Goal: Information Seeking & Learning: Learn about a topic

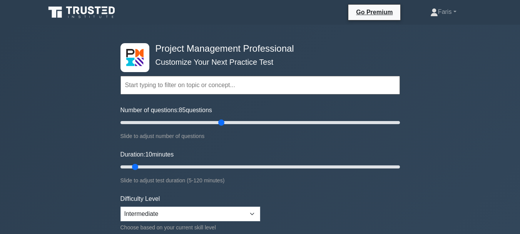
click at [222, 122] on input "Number of questions: 85 questions" at bounding box center [259, 122] width 279 height 9
click at [207, 124] on input "Number of questions: 65 questions" at bounding box center [259, 122] width 279 height 9
type input "60"
click at [200, 123] on input "Number of questions: 60 questions" at bounding box center [259, 122] width 279 height 9
click at [206, 165] on input "Duration: 10 minutes" at bounding box center [259, 166] width 279 height 9
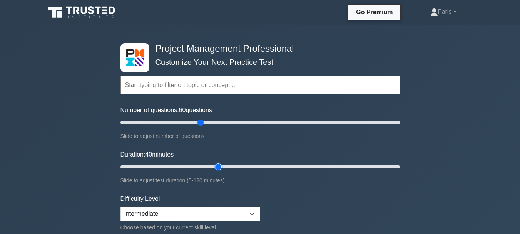
click at [223, 169] on input "Duration: 40 minutes" at bounding box center [259, 166] width 279 height 9
drag, startPoint x: 238, startPoint y: 167, endPoint x: 243, endPoint y: 167, distance: 5.0
type input "55"
click at [238, 167] on input "Duration: 45 minutes" at bounding box center [259, 166] width 279 height 9
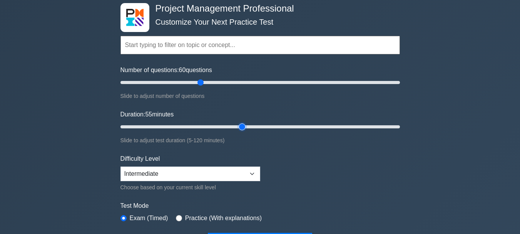
scroll to position [77, 0]
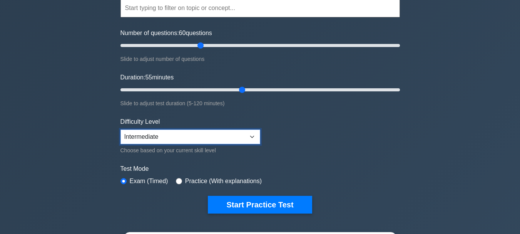
click at [253, 140] on select "Beginner Intermediate Expert" at bounding box center [190, 136] width 140 height 15
select select "expert"
click at [120, 129] on select "Beginner Intermediate Expert" at bounding box center [190, 136] width 140 height 15
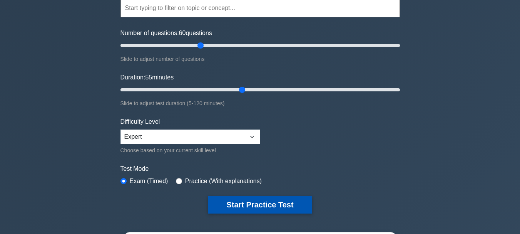
click at [286, 202] on button "Start Practice Test" at bounding box center [260, 204] width 104 height 18
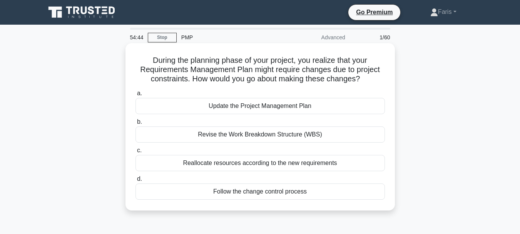
click at [209, 192] on div "Follow the change control process" at bounding box center [259, 191] width 249 height 16
click at [135, 181] on input "d. Follow the change control process" at bounding box center [135, 178] width 0 height 5
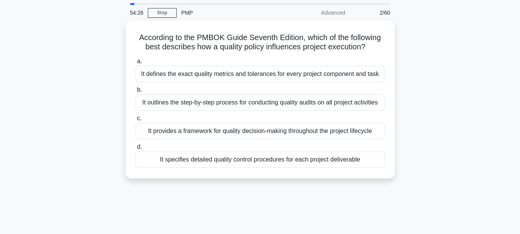
scroll to position [38, 0]
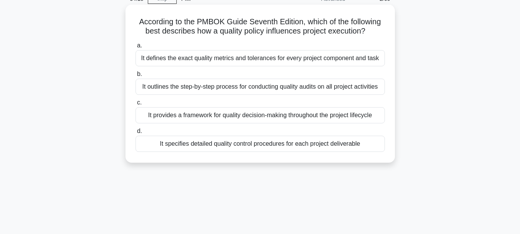
click at [224, 146] on div "It specifies detailed quality control procedures for each project deliverable" at bounding box center [259, 143] width 249 height 16
click at [135, 134] on input "d. It specifies detailed quality control procedures for each project deliverable" at bounding box center [135, 131] width 0 height 5
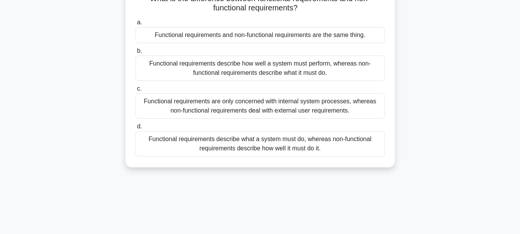
scroll to position [77, 0]
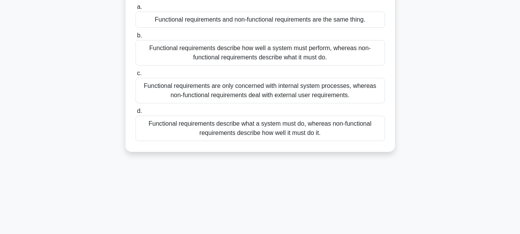
click at [184, 97] on div "Functional requirements are only concerned with internal system processes, wher…" at bounding box center [259, 90] width 249 height 25
click at [135, 76] on input "c. Functional requirements are only concerned with internal system processes, w…" at bounding box center [135, 73] width 0 height 5
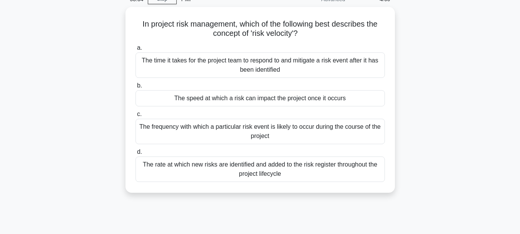
scroll to position [38, 0]
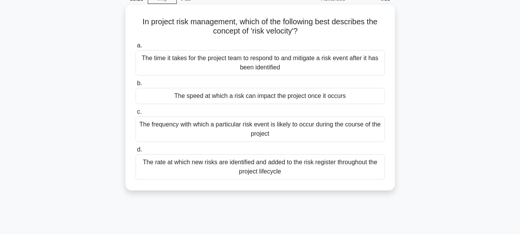
click at [249, 132] on div "The frequency with which a particular risk event is likely to occur during the …" at bounding box center [259, 128] width 249 height 25
click at [135, 114] on input "c. The frequency with which a particular risk event is likely to occur during t…" at bounding box center [135, 111] width 0 height 5
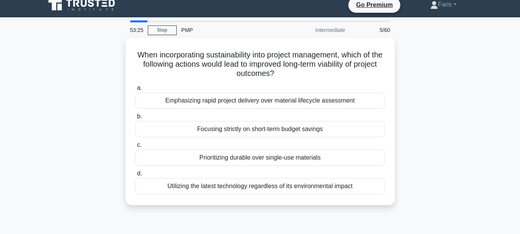
scroll to position [0, 0]
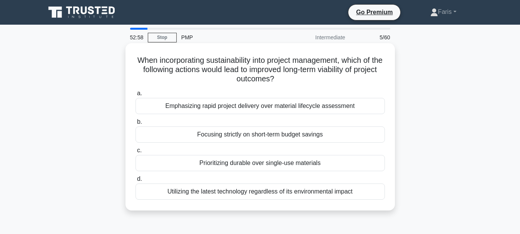
click at [266, 165] on div "Prioritizing durable over single-use materials" at bounding box center [259, 163] width 249 height 16
click at [135, 153] on input "c. Prioritizing durable over single-use materials" at bounding box center [135, 150] width 0 height 5
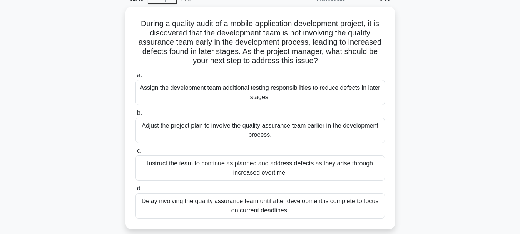
scroll to position [77, 0]
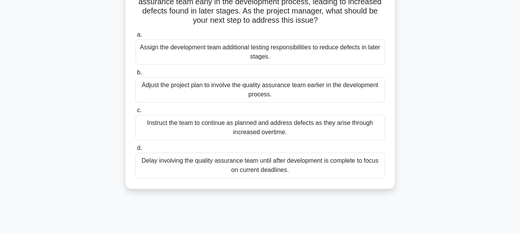
click at [219, 94] on div "Adjust the project plan to involve the quality assurance team earlier in the de…" at bounding box center [259, 89] width 249 height 25
click at [135, 75] on input "b. Adjust the project plan to involve the quality assurance team earlier in the…" at bounding box center [135, 72] width 0 height 5
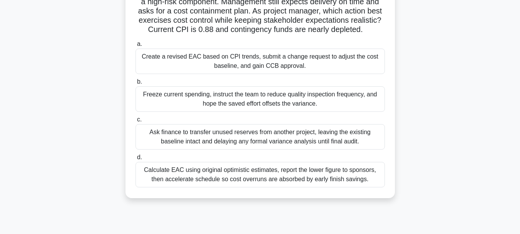
click at [206, 61] on div "Create a revised EAC based on CPI trends, submit a change request to adjust the…" at bounding box center [259, 60] width 249 height 25
click at [135, 47] on input "a. Create a revised EAC based on CPI trends, submit a change request to adjust …" at bounding box center [135, 44] width 0 height 5
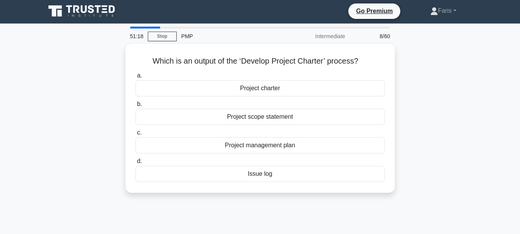
scroll to position [0, 0]
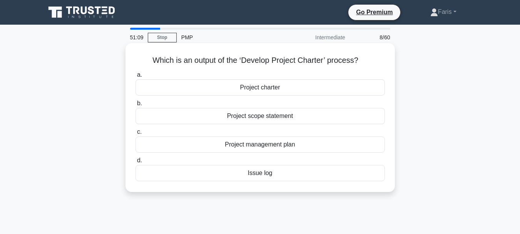
click at [258, 87] on div "Project charter" at bounding box center [259, 87] width 249 height 16
click at [135, 77] on input "a. Project charter" at bounding box center [135, 74] width 0 height 5
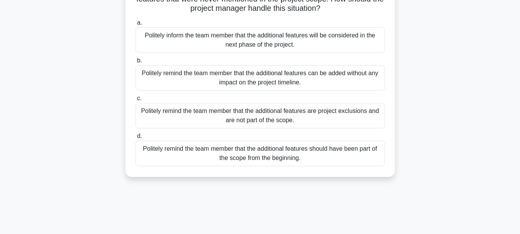
scroll to position [77, 0]
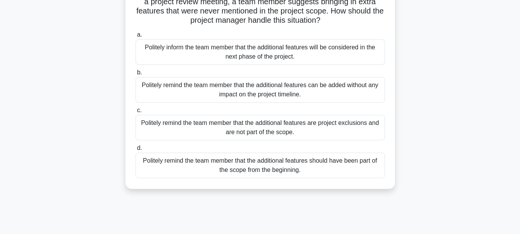
click at [233, 53] on div "Politely inform the team member that the additional features will be considered…" at bounding box center [259, 51] width 249 height 25
click at [135, 37] on input "a. Politely inform the team member that the additional features will be conside…" at bounding box center [135, 34] width 0 height 5
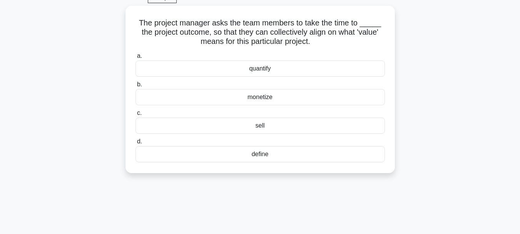
scroll to position [0, 0]
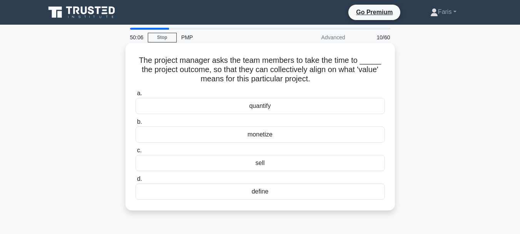
click at [274, 194] on div "define" at bounding box center [259, 191] width 249 height 16
click at [135, 181] on input "d. define" at bounding box center [135, 178] width 0 height 5
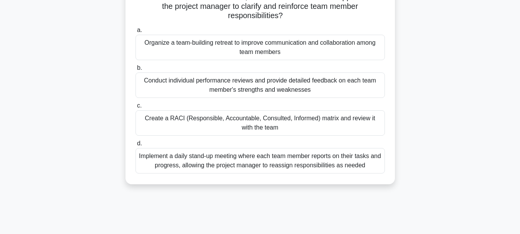
scroll to position [115, 0]
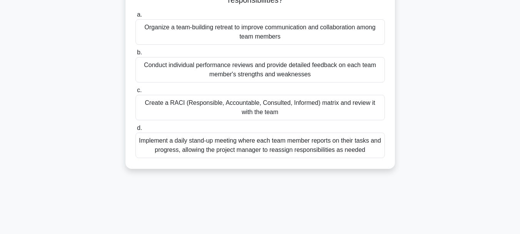
click at [171, 153] on div "Implement a daily stand-up meeting where each team member reports on their task…" at bounding box center [259, 144] width 249 height 25
click at [135, 130] on input "d. Implement a daily stand-up meeting where each team member reports on their t…" at bounding box center [135, 127] width 0 height 5
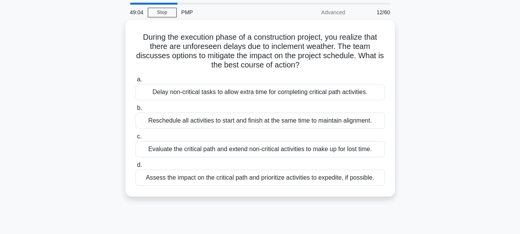
scroll to position [38, 0]
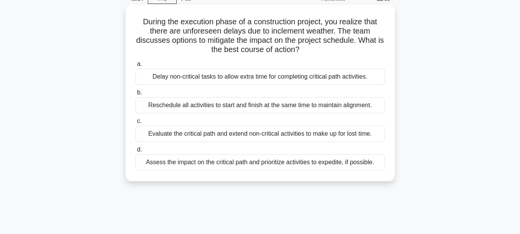
click at [182, 163] on div "Assess the impact on the critical path and prioritize activities to expedite, i…" at bounding box center [259, 162] width 249 height 16
click at [135, 152] on input "d. Assess the impact on the critical path and prioritize activities to expedite…" at bounding box center [135, 149] width 0 height 5
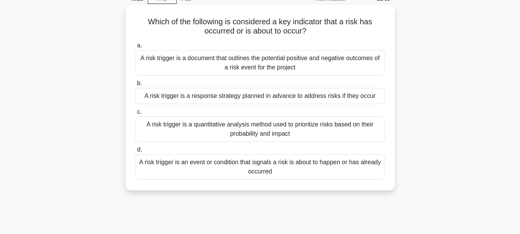
click at [176, 162] on div "A risk trigger is an event or condition that signals a risk is about to happen …" at bounding box center [259, 166] width 249 height 25
click at [135, 152] on input "d. A risk trigger is an event or condition that signals a risk is about to happ…" at bounding box center [135, 149] width 0 height 5
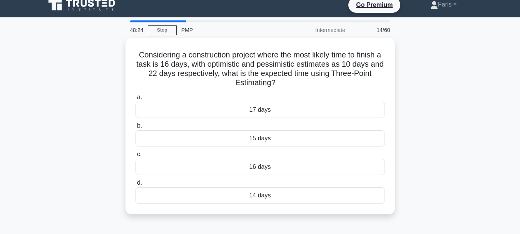
scroll to position [0, 0]
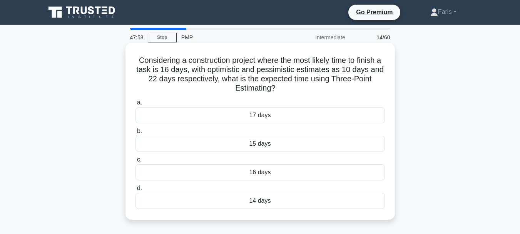
click at [251, 116] on div "17 days" at bounding box center [259, 115] width 249 height 16
click at [135, 105] on input "a. 17 days" at bounding box center [135, 102] width 0 height 5
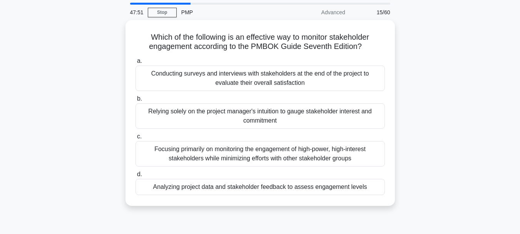
scroll to position [38, 0]
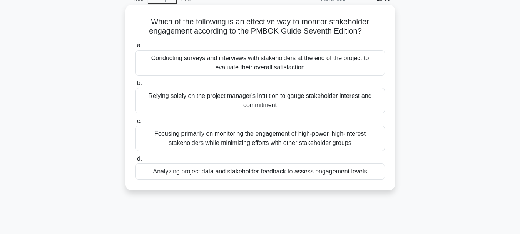
click at [284, 174] on div "Analyzing project data and stakeholder feedback to assess engagement levels" at bounding box center [259, 171] width 249 height 16
click at [135, 161] on input "d. Analyzing project data and stakeholder feedback to assess engagement levels" at bounding box center [135, 158] width 0 height 5
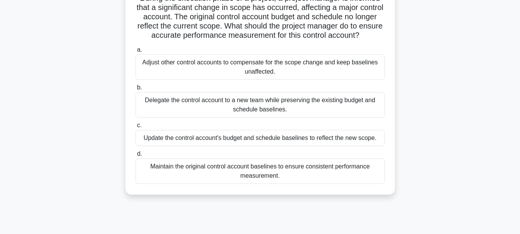
scroll to position [77, 0]
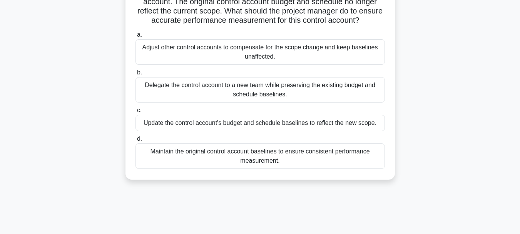
click at [169, 131] on div "Update the control account's budget and schedule baselines to reflect the new s…" at bounding box center [259, 123] width 249 height 16
click at [135, 113] on input "c. Update the control account's budget and schedule baselines to reflect the ne…" at bounding box center [135, 110] width 0 height 5
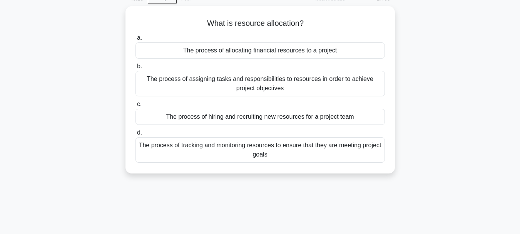
scroll to position [0, 0]
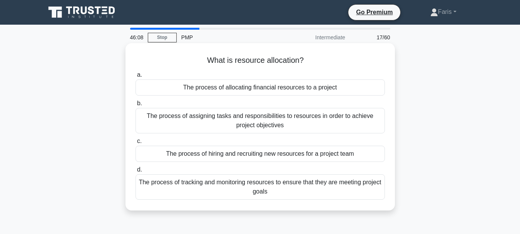
click at [189, 129] on div "The process of assigning tasks and responsibilities to resources in order to ac…" at bounding box center [259, 120] width 249 height 25
click at [135, 106] on input "b. The process of assigning tasks and responsibilities to resources in order to…" at bounding box center [135, 103] width 0 height 5
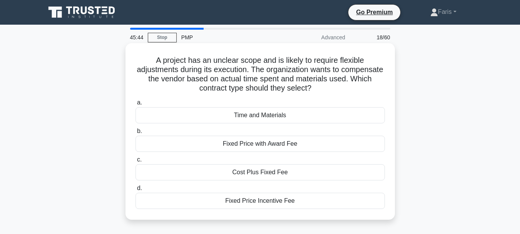
click at [210, 114] on div "Time and Materials" at bounding box center [259, 115] width 249 height 16
click at [135, 105] on input "a. Time and Materials" at bounding box center [135, 102] width 0 height 5
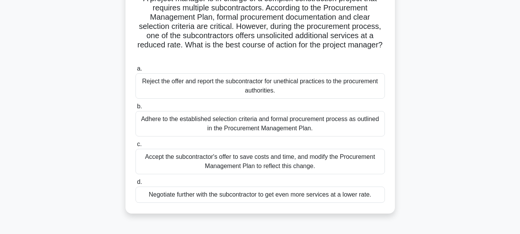
scroll to position [77, 0]
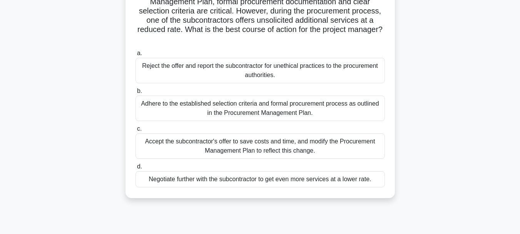
click at [164, 117] on div "Adhere to the established selection criteria and formal procurement process as …" at bounding box center [259, 107] width 249 height 25
click at [135, 94] on input "b. Adhere to the established selection criteria and formal procurement process …" at bounding box center [135, 91] width 0 height 5
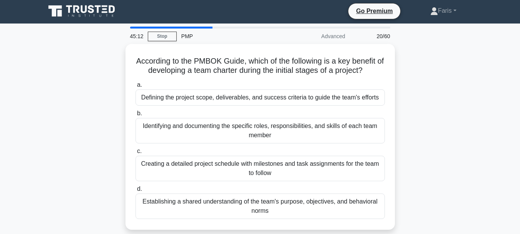
scroll to position [0, 0]
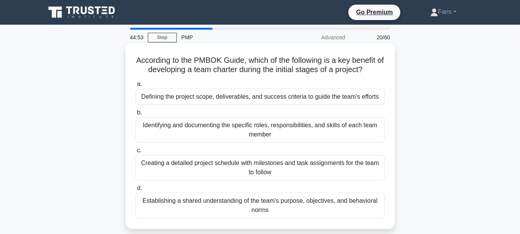
click at [175, 97] on div "Defining the project scope, deliverables, and success criteria to guide the tea…" at bounding box center [259, 97] width 249 height 16
click at [135, 87] on input "a. Defining the project scope, deliverables, and success criteria to guide the …" at bounding box center [135, 84] width 0 height 5
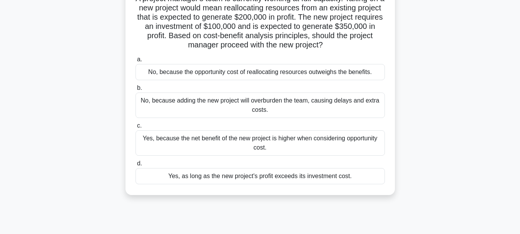
scroll to position [77, 0]
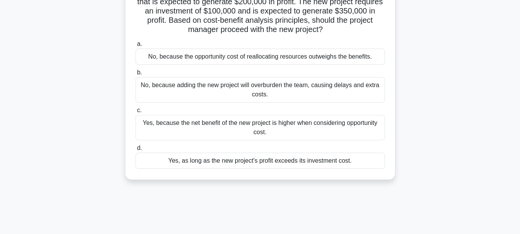
click at [168, 134] on div "Yes, because the net benefit of the new project is higher when considering oppo…" at bounding box center [259, 127] width 249 height 25
click at [135, 113] on input "c. Yes, because the net benefit of the new project is higher when considering o…" at bounding box center [135, 110] width 0 height 5
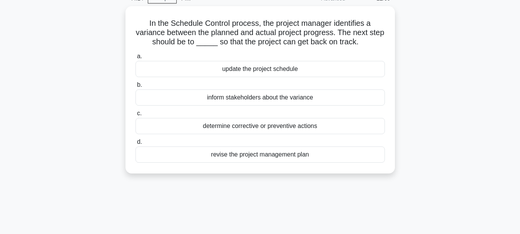
scroll to position [0, 0]
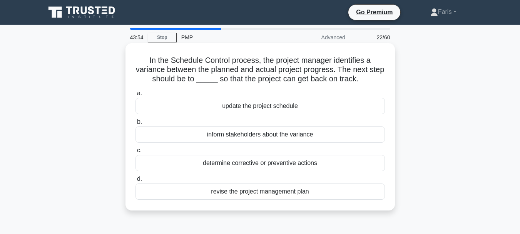
click at [242, 164] on div "determine corrective or preventive actions" at bounding box center [259, 163] width 249 height 16
click at [135, 153] on input "c. determine corrective or preventive actions" at bounding box center [135, 150] width 0 height 5
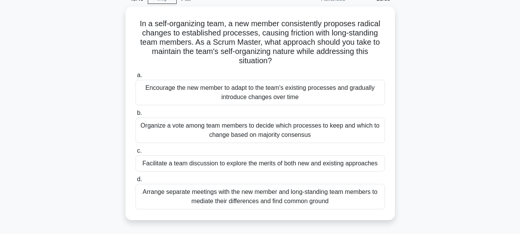
scroll to position [77, 0]
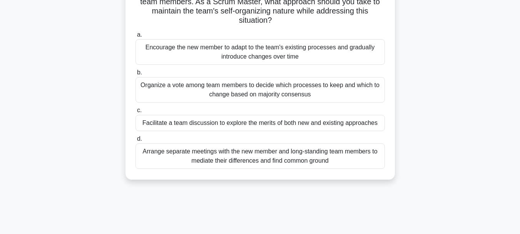
click at [190, 122] on div "Facilitate a team discussion to explore the merits of both new and existing app…" at bounding box center [259, 123] width 249 height 16
click at [135, 113] on input "c. Facilitate a team discussion to explore the merits of both new and existing …" at bounding box center [135, 110] width 0 height 5
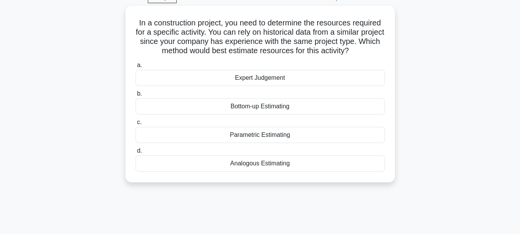
scroll to position [0, 0]
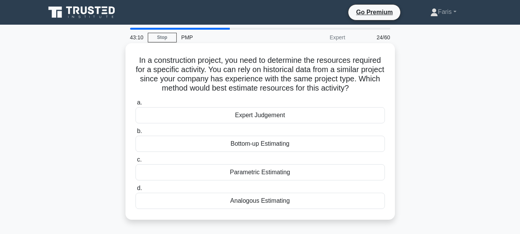
click at [272, 171] on div "Parametric Estimating" at bounding box center [259, 172] width 249 height 16
click at [135, 162] on input "c. Parametric Estimating" at bounding box center [135, 159] width 0 height 5
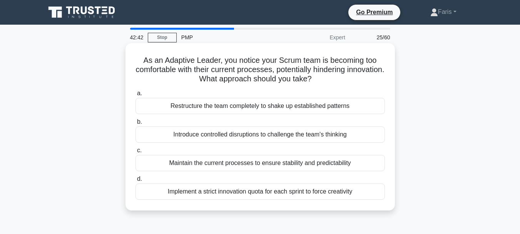
click at [233, 134] on div "Introduce controlled disruptions to challenge the team's thinking" at bounding box center [259, 134] width 249 height 16
click at [135, 124] on input "b. Introduce controlled disruptions to challenge the team's thinking" at bounding box center [135, 121] width 0 height 5
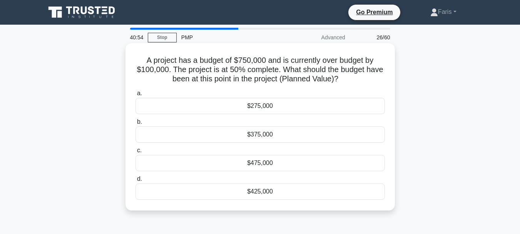
click at [212, 134] on div "$375,000" at bounding box center [259, 134] width 249 height 16
click at [135, 124] on input "b. $375,000" at bounding box center [135, 121] width 0 height 5
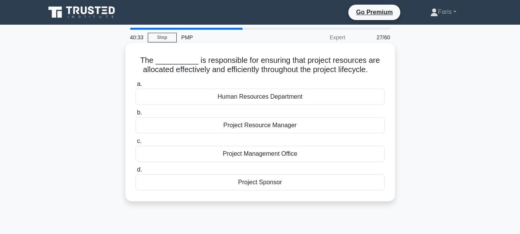
click at [257, 99] on div "Human Resources Department" at bounding box center [259, 97] width 249 height 16
click at [239, 98] on div "Human Resources Department" at bounding box center [259, 97] width 249 height 16
click at [135, 87] on input "a. Human Resources Department" at bounding box center [135, 84] width 0 height 5
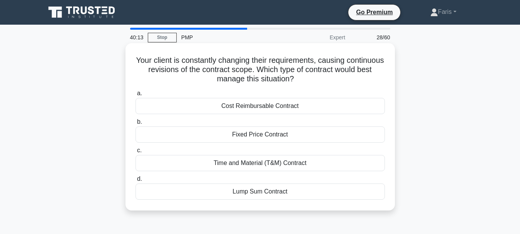
click at [263, 110] on div "Cost Reimbursable Contract" at bounding box center [259, 106] width 249 height 16
click at [135, 96] on input "a. Cost Reimbursable Contract" at bounding box center [135, 93] width 0 height 5
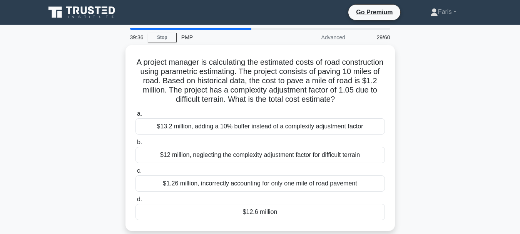
scroll to position [38, 0]
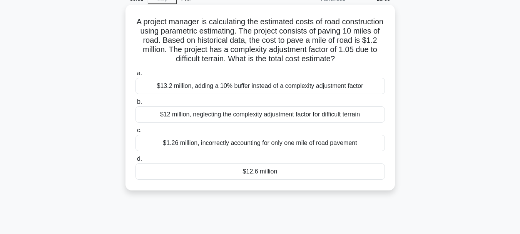
click at [313, 89] on div "$13.2 million, adding a 10% buffer instead of a complexity adjustment factor" at bounding box center [259, 86] width 249 height 16
click at [135, 76] on input "a. $13.2 million, adding a 10% buffer instead of a complexity adjustment factor" at bounding box center [135, 73] width 0 height 5
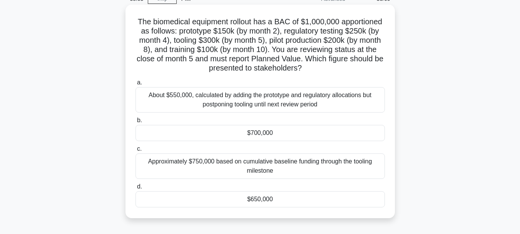
click at [249, 131] on div "$700,000" at bounding box center [259, 133] width 249 height 16
click at [135, 123] on input "b. $700,000" at bounding box center [135, 120] width 0 height 5
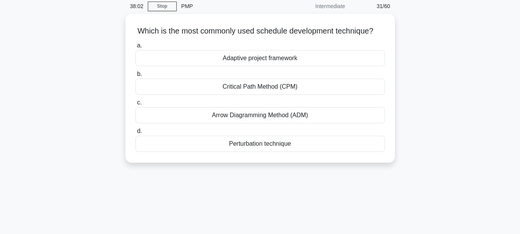
scroll to position [0, 0]
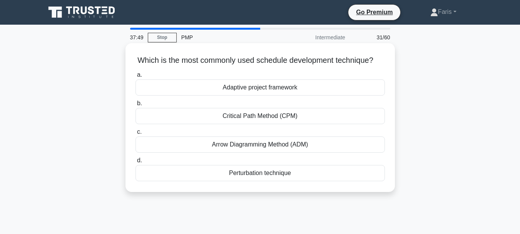
click at [233, 124] on div "Critical Path Method (CPM)" at bounding box center [259, 116] width 249 height 16
click at [135, 106] on input "b. Critical Path Method (CPM)" at bounding box center [135, 103] width 0 height 5
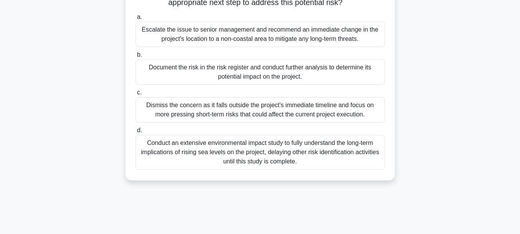
scroll to position [115, 0]
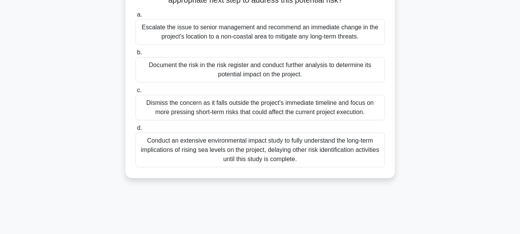
click at [192, 73] on div "Document the risk in the risk register and conduct further analysis to determin…" at bounding box center [259, 69] width 249 height 25
click at [135, 55] on input "b. Document the risk in the risk register and conduct further analysis to deter…" at bounding box center [135, 52] width 0 height 5
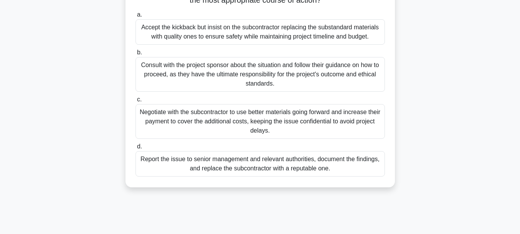
click at [295, 82] on div "Consult with the project sponsor about the situation and follow their guidance …" at bounding box center [259, 74] width 249 height 35
click at [135, 55] on input "b. Consult with the project sponsor about the situation and follow their guidan…" at bounding box center [135, 52] width 0 height 5
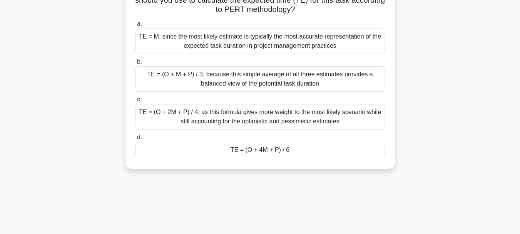
click at [207, 154] on div "TE = (O + 4M + P) / 6" at bounding box center [259, 150] width 249 height 16
click at [135, 140] on input "d. TE = (O + 4M + P) / 6" at bounding box center [135, 137] width 0 height 5
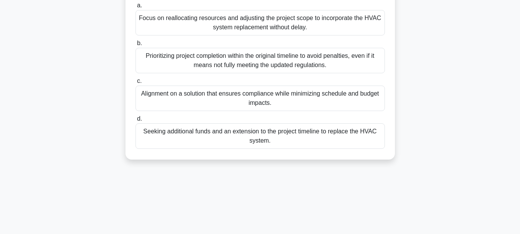
scroll to position [144, 0]
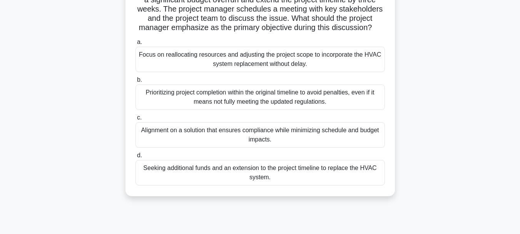
click at [322, 147] on div "Alignment on a solution that ensures compliance while minimizing schedule and b…" at bounding box center [259, 134] width 249 height 25
click at [135, 120] on input "c. Alignment on a solution that ensures compliance while minimizing schedule an…" at bounding box center [135, 117] width 0 height 5
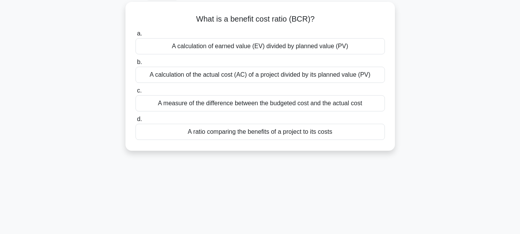
scroll to position [0, 0]
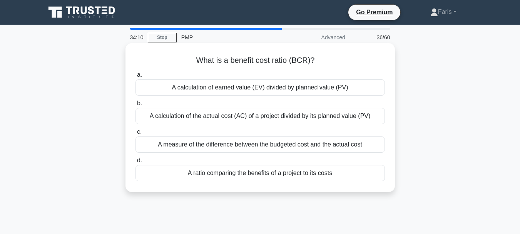
click at [194, 176] on div "A ratio comparing the benefits of a project to its costs" at bounding box center [259, 173] width 249 height 16
click at [135, 163] on input "d. A ratio comparing the benefits of a project to its costs" at bounding box center [135, 160] width 0 height 5
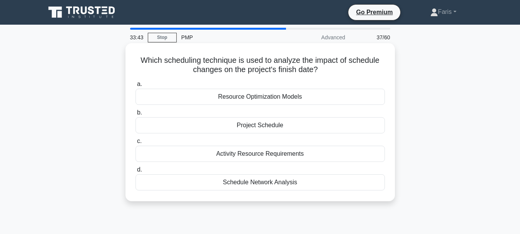
click at [272, 182] on div "Schedule Network Analysis" at bounding box center [259, 182] width 249 height 16
click at [135, 172] on input "d. Schedule Network Analysis" at bounding box center [135, 169] width 0 height 5
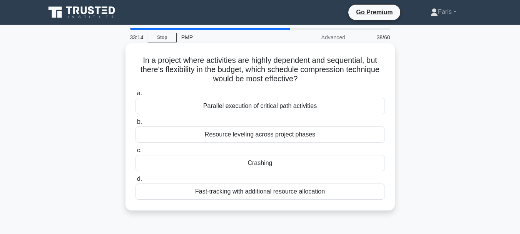
click at [240, 166] on div "Crashing" at bounding box center [259, 163] width 249 height 16
click at [135, 153] on input "c. Crashing" at bounding box center [135, 150] width 0 height 5
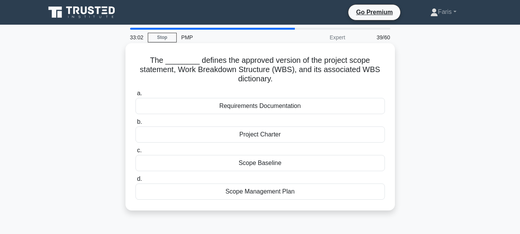
click at [222, 165] on div "Scope Baseline" at bounding box center [259, 163] width 249 height 16
click at [135, 153] on input "c. Scope Baseline" at bounding box center [135, 150] width 0 height 5
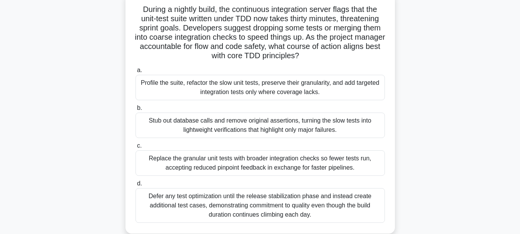
scroll to position [77, 0]
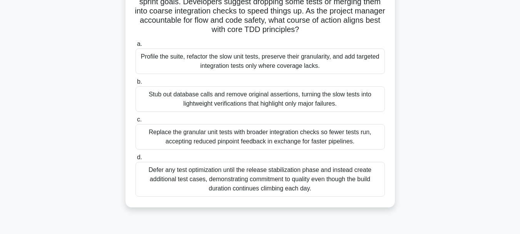
click at [155, 185] on div "Defer any test optimization until the release stabilization phase and instead c…" at bounding box center [259, 179] width 249 height 35
click at [135, 160] on input "d. Defer any test optimization until the release stabilization phase and instea…" at bounding box center [135, 157] width 0 height 5
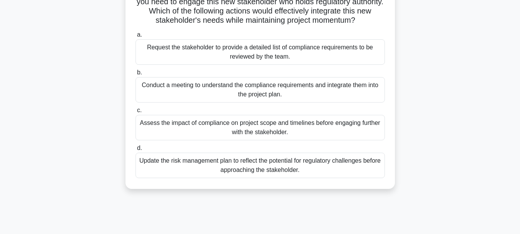
click at [221, 160] on div "Update the risk management plan to reflect the potential for regulatory challen…" at bounding box center [259, 164] width 249 height 25
click at [135, 150] on input "d. Update the risk management plan to reflect the potential for regulatory chal…" at bounding box center [135, 147] width 0 height 5
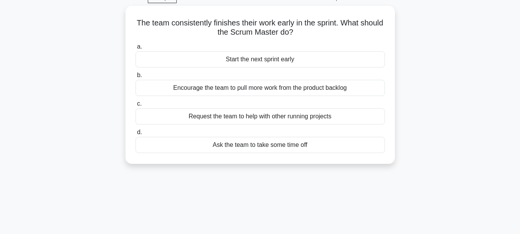
scroll to position [0, 0]
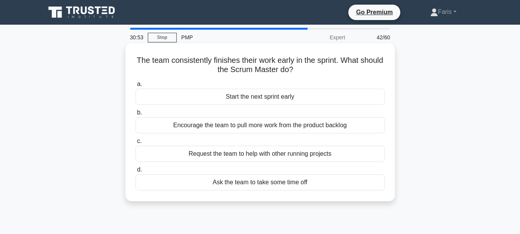
click at [220, 100] on div "Start the next sprint early" at bounding box center [259, 97] width 249 height 16
click at [135, 87] on input "a. Start the next sprint early" at bounding box center [135, 84] width 0 height 5
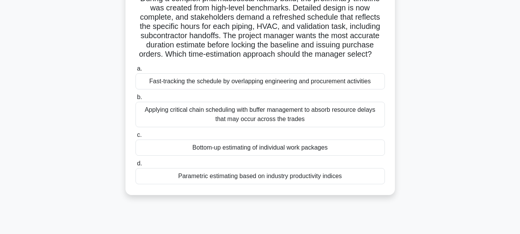
scroll to position [77, 0]
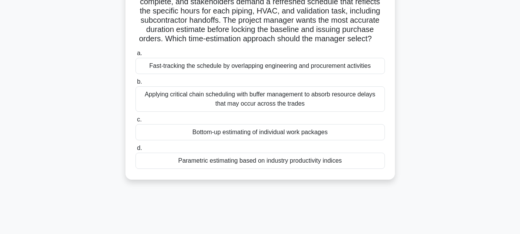
click at [266, 100] on div "Applying critical chain scheduling with buffer management to absorb resource de…" at bounding box center [259, 98] width 249 height 25
click at [135, 84] on input "b. Applying critical chain scheduling with buffer management to absorb resource…" at bounding box center [135, 81] width 0 height 5
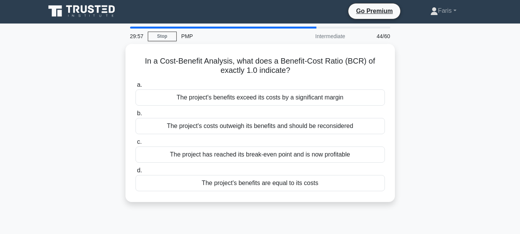
scroll to position [0, 0]
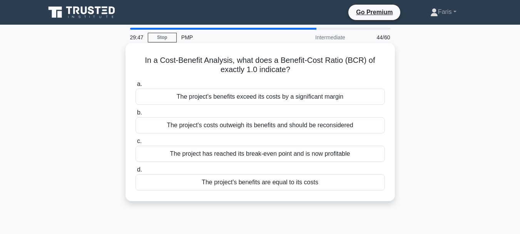
click at [217, 185] on div "The project's benefits are equal to its costs" at bounding box center [259, 182] width 249 height 16
click at [135, 172] on input "d. The project's benefits are equal to its costs" at bounding box center [135, 169] width 0 height 5
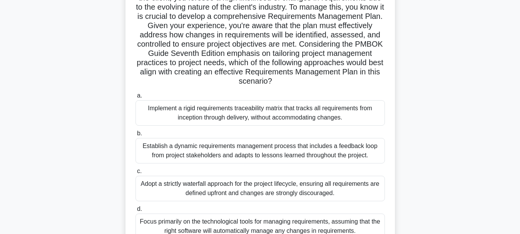
scroll to position [77, 0]
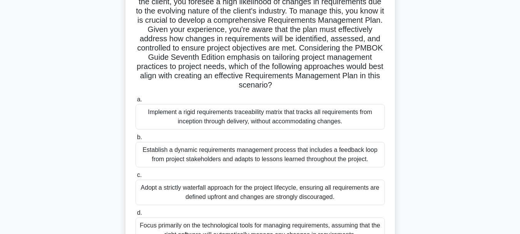
click at [199, 160] on div "Establish a dynamic requirements management process that includes a feedback lo…" at bounding box center [259, 154] width 249 height 25
click at [135, 140] on input "b. Establish a dynamic requirements management process that includes a feedback…" at bounding box center [135, 137] width 0 height 5
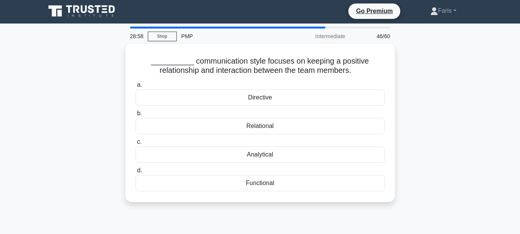
scroll to position [0, 0]
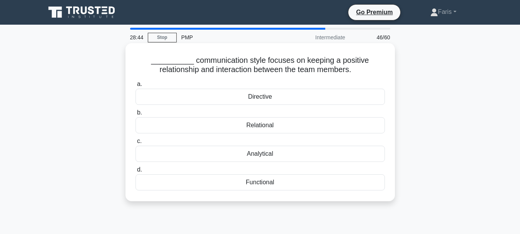
click at [220, 126] on div "Relational" at bounding box center [259, 125] width 249 height 16
click at [135, 115] on input "b. Relational" at bounding box center [135, 112] width 0 height 5
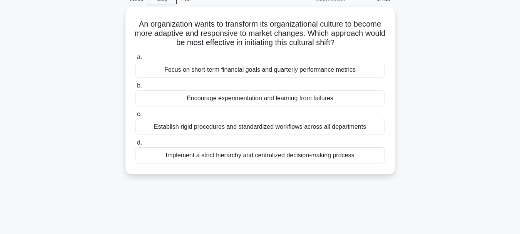
scroll to position [38, 0]
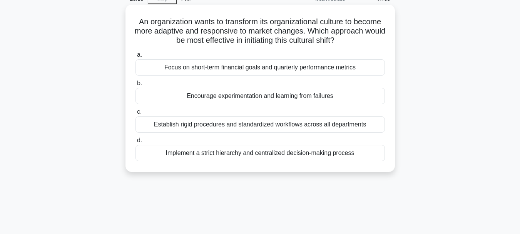
click at [203, 99] on div "Encourage experimentation and learning from failures" at bounding box center [259, 96] width 249 height 16
click at [135, 86] on input "b. Encourage experimentation and learning from failures" at bounding box center [135, 83] width 0 height 5
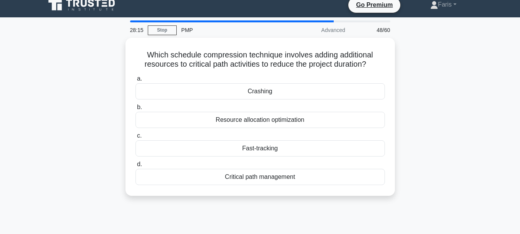
scroll to position [0, 0]
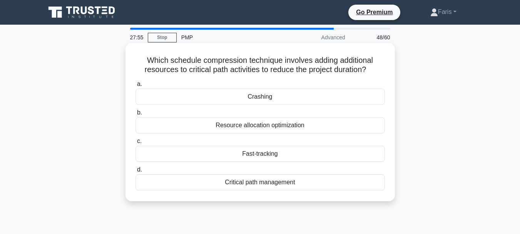
click at [259, 154] on div "Fast-tracking" at bounding box center [259, 153] width 249 height 16
click at [135, 144] on input "c. Fast-tracking" at bounding box center [135, 141] width 0 height 5
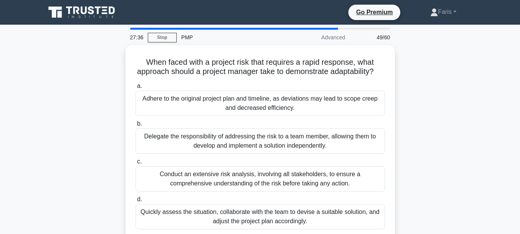
scroll to position [38, 0]
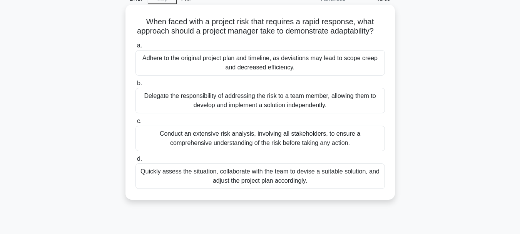
click at [326, 148] on div "Conduct an extensive risk analysis, involving all stakeholders, to ensure a com…" at bounding box center [259, 137] width 249 height 25
click at [135, 124] on input "c. Conduct an extensive risk analysis, involving all stakeholders, to ensure a …" at bounding box center [135, 121] width 0 height 5
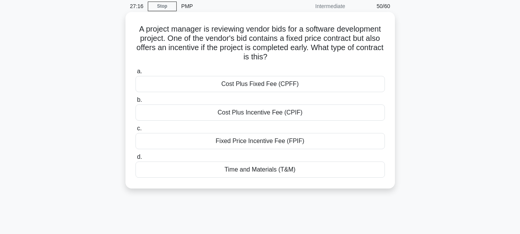
scroll to position [0, 0]
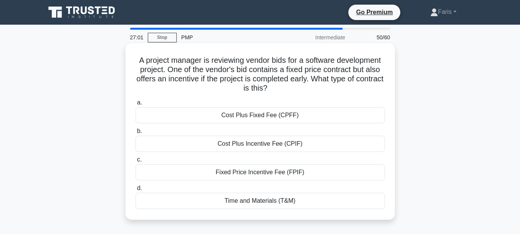
click at [334, 176] on div "Fixed Price Incentive Fee (FPIF)" at bounding box center [259, 172] width 249 height 16
click at [135, 162] on input "c. Fixed Price Incentive Fee (FPIF)" at bounding box center [135, 159] width 0 height 5
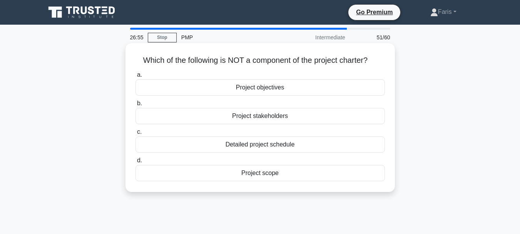
click at [244, 149] on div "Detailed project schedule" at bounding box center [259, 144] width 249 height 16
click at [135, 134] on input "c. Detailed project schedule" at bounding box center [135, 131] width 0 height 5
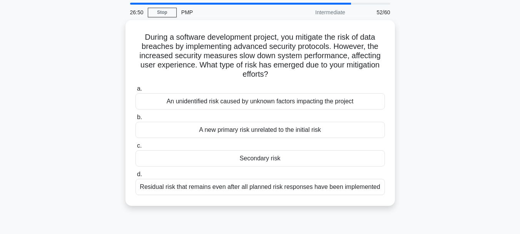
scroll to position [38, 0]
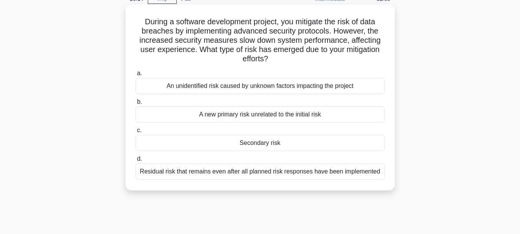
click at [269, 140] on div "Secondary risk" at bounding box center [259, 143] width 249 height 16
click at [135, 133] on input "c. Secondary risk" at bounding box center [135, 130] width 0 height 5
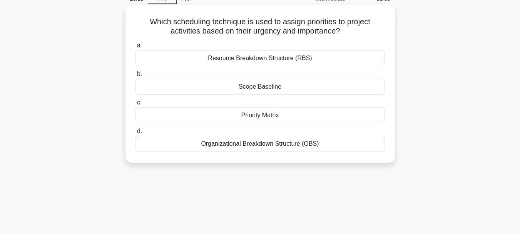
scroll to position [0, 0]
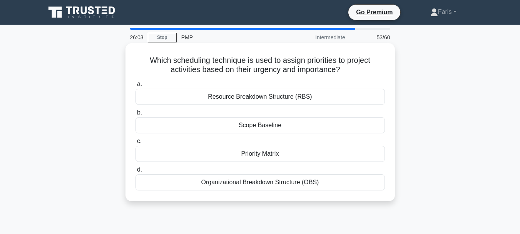
click at [225, 158] on div "Priority Matrix" at bounding box center [259, 153] width 249 height 16
click at [135, 144] on input "c. Priority Matrix" at bounding box center [135, 141] width 0 height 5
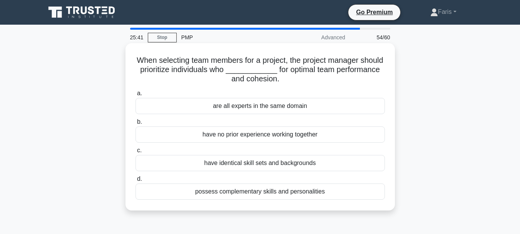
click at [222, 165] on div "have identical skill sets and backgrounds" at bounding box center [259, 163] width 249 height 16
click at [135, 153] on input "c. have identical skill sets and backgrounds" at bounding box center [135, 150] width 0 height 5
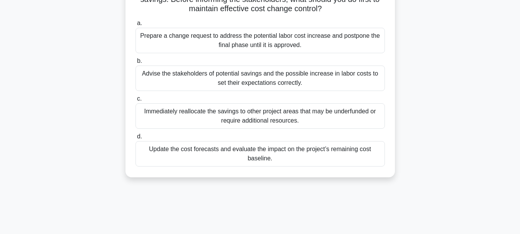
scroll to position [77, 0]
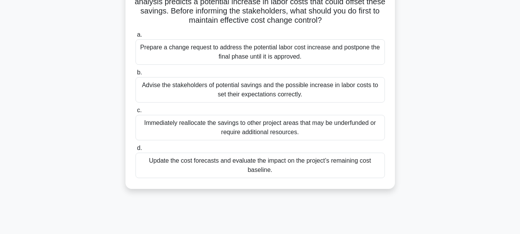
click at [190, 96] on div "Advise the stakeholders of potential savings and the possible increase in labor…" at bounding box center [259, 89] width 249 height 25
click at [135, 75] on input "b. Advise the stakeholders of potential savings and the possible increase in la…" at bounding box center [135, 72] width 0 height 5
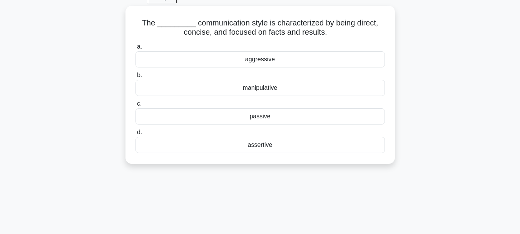
scroll to position [0, 0]
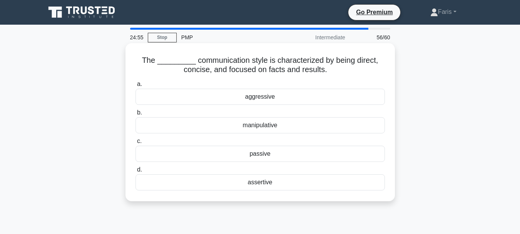
click at [296, 96] on div "aggressive" at bounding box center [259, 97] width 249 height 16
click at [135, 87] on input "a. aggressive" at bounding box center [135, 84] width 0 height 5
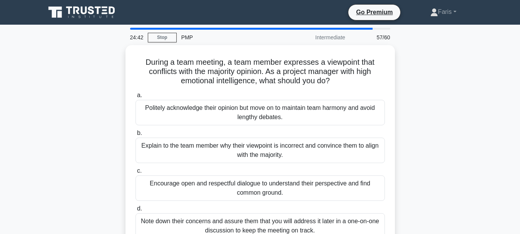
scroll to position [38, 0]
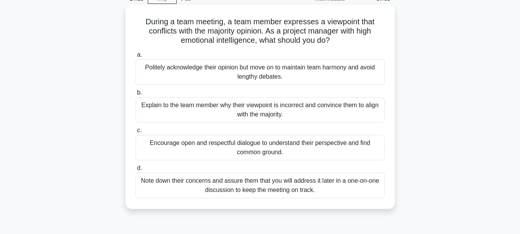
click at [225, 151] on div "Encourage open and respectful dialogue to understand their perspective and find…" at bounding box center [259, 147] width 249 height 25
click at [135, 133] on input "c. Encourage open and respectful dialogue to understand their perspective and f…" at bounding box center [135, 130] width 0 height 5
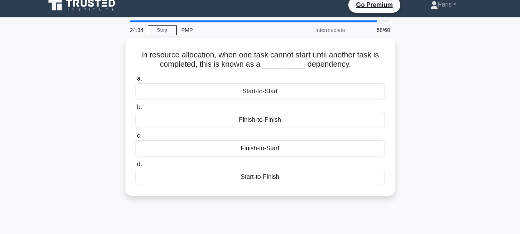
scroll to position [0, 0]
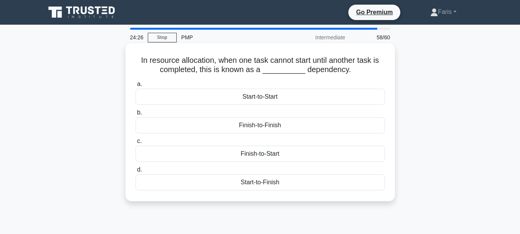
click at [230, 184] on div "Start-to-Finish" at bounding box center [259, 182] width 249 height 16
click at [135, 172] on input "d. Start-to-Finish" at bounding box center [135, 169] width 0 height 5
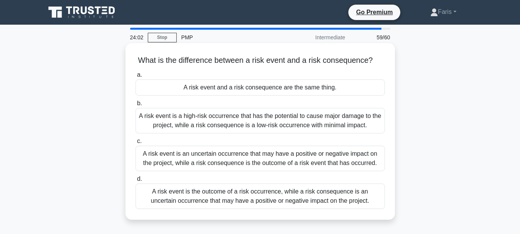
click at [226, 165] on div "A risk event is an uncertain occurrence that may have a positive or negative im…" at bounding box center [259, 157] width 249 height 25
click at [135, 144] on input "c. A risk event is an uncertain occurrence that may have a positive or negative…" at bounding box center [135, 141] width 0 height 5
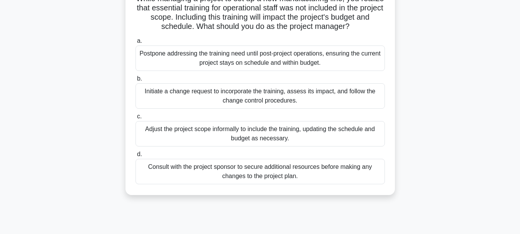
scroll to position [77, 0]
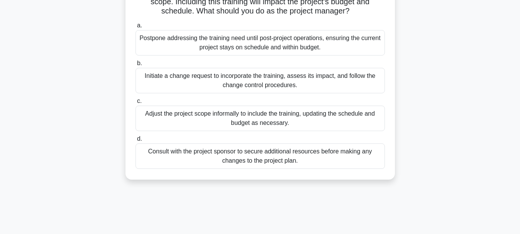
click at [207, 84] on div "Initiate a change request to incorporate the training, assess its impact, and f…" at bounding box center [259, 80] width 249 height 25
click at [135, 66] on input "b. Initiate a change request to incorporate the training, assess its impact, an…" at bounding box center [135, 63] width 0 height 5
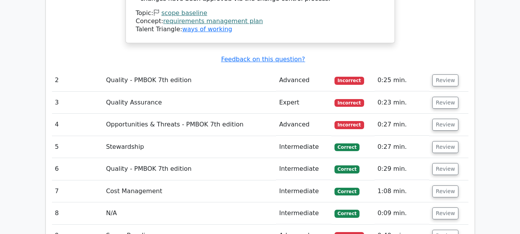
scroll to position [1424, 0]
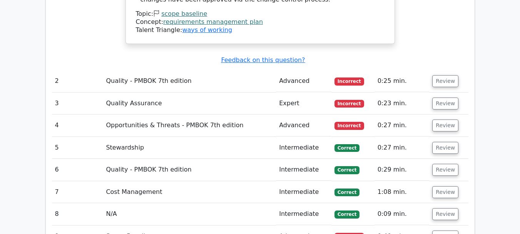
click at [454, 70] on td "Review" at bounding box center [448, 81] width 39 height 22
click at [449, 75] on button "Review" at bounding box center [445, 81] width 26 height 12
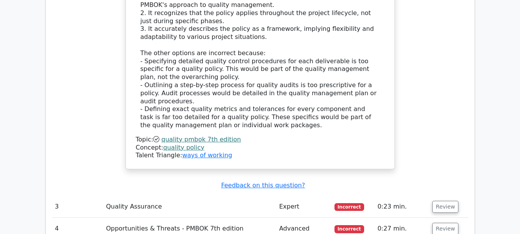
scroll to position [1809, 0]
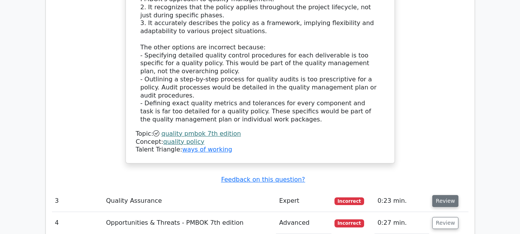
click at [437, 195] on button "Review" at bounding box center [445, 201] width 26 height 12
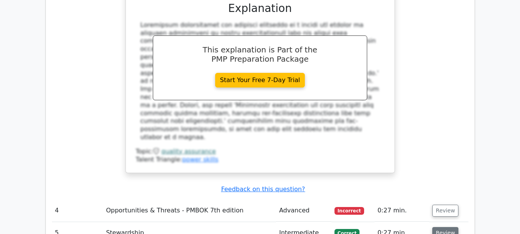
scroll to position [2193, 0]
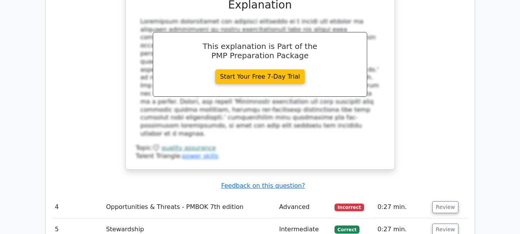
click at [445, 196] on td "Review" at bounding box center [448, 207] width 39 height 22
click at [445, 201] on button "Review" at bounding box center [445, 207] width 26 height 12
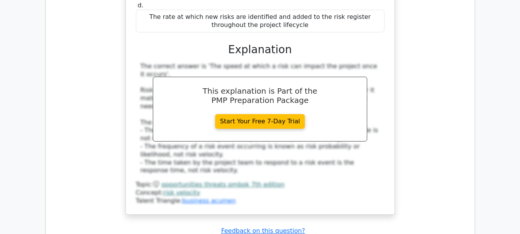
scroll to position [2694, 0]
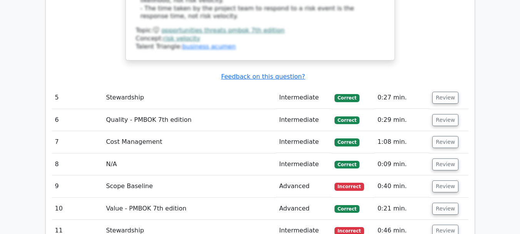
click at [430, 175] on td "Review" at bounding box center [448, 186] width 39 height 22
click at [435, 180] on button "Review" at bounding box center [445, 186] width 26 height 12
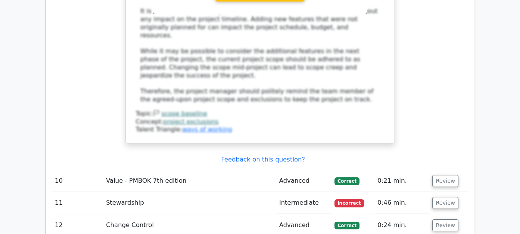
scroll to position [3194, 0]
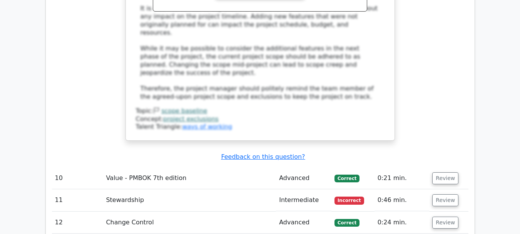
click at [447, 189] on td "Review" at bounding box center [448, 200] width 39 height 22
click at [448, 194] on button "Review" at bounding box center [445, 200] width 26 height 12
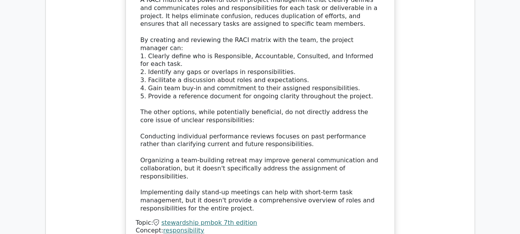
scroll to position [3771, 0]
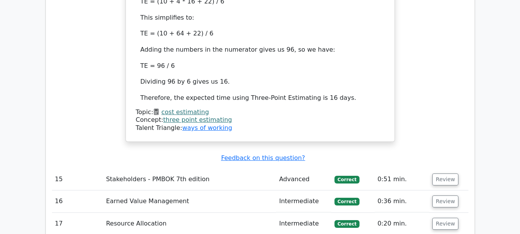
scroll to position [4310, 0]
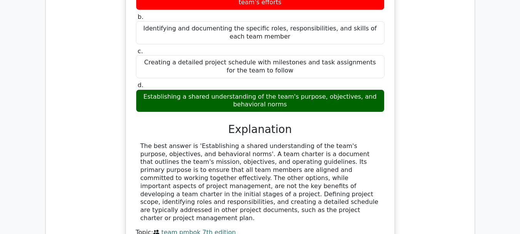
scroll to position [4733, 0]
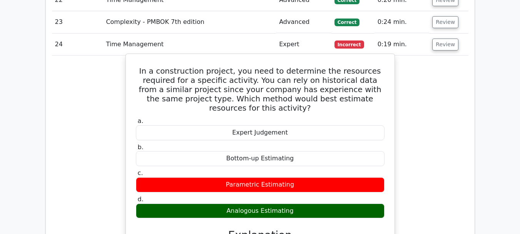
scroll to position [5156, 0]
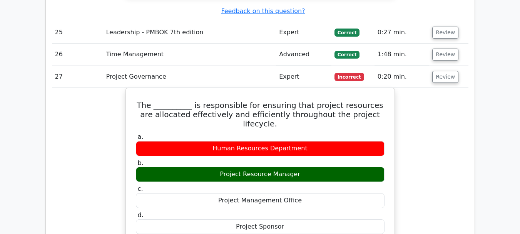
scroll to position [5541, 0]
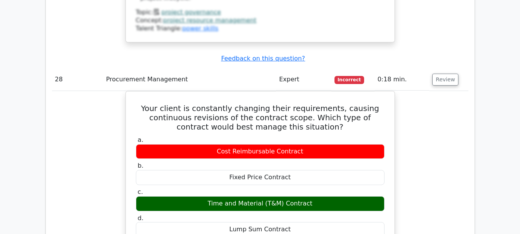
scroll to position [5926, 0]
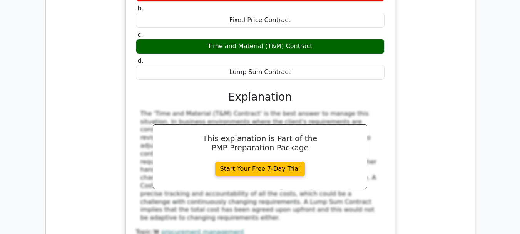
scroll to position [6272, 0]
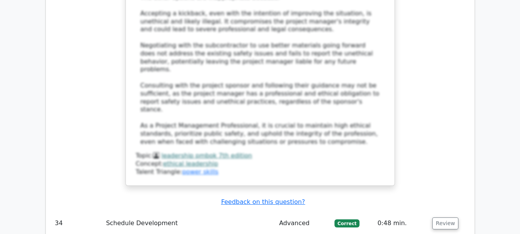
scroll to position [7157, 0]
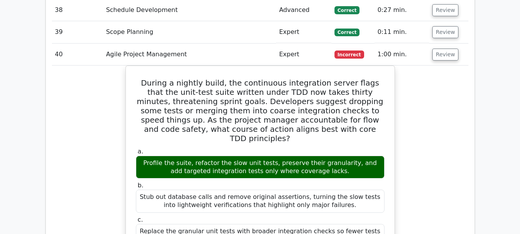
scroll to position [7581, 0]
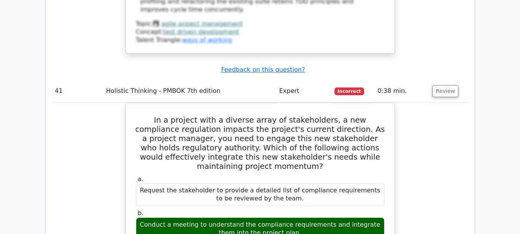
scroll to position [8004, 0]
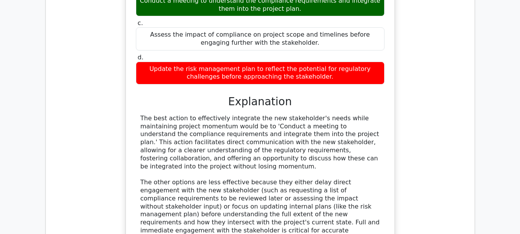
scroll to position [8273, 0]
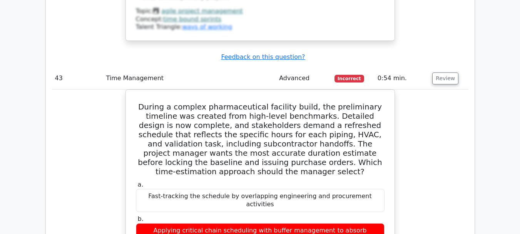
scroll to position [8850, 0]
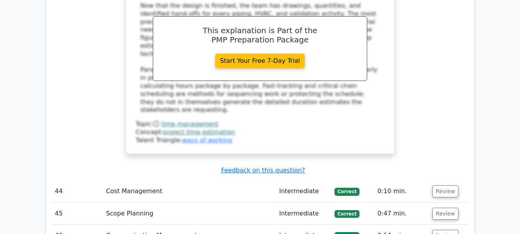
scroll to position [9081, 0]
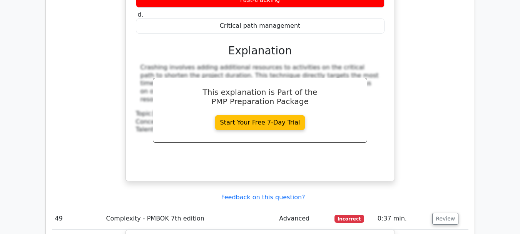
scroll to position [9620, 0]
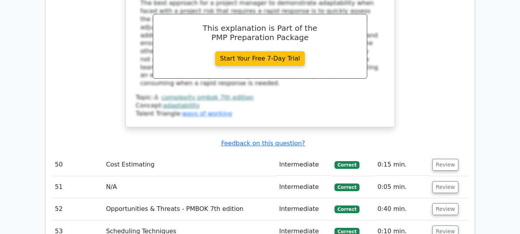
scroll to position [9966, 0]
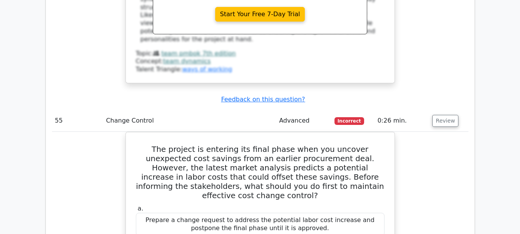
scroll to position [10390, 0]
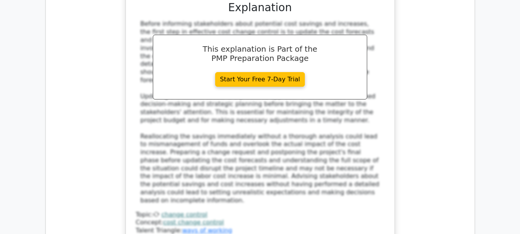
scroll to position [10851, 0]
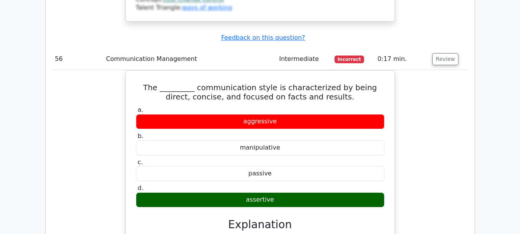
scroll to position [10890, 0]
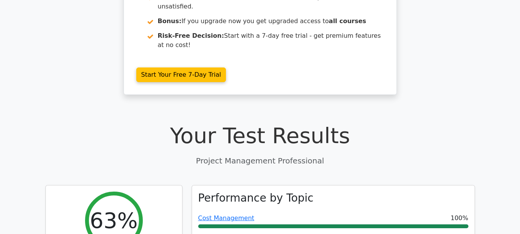
scroll to position [672, 0]
